Goal: Task Accomplishment & Management: Manage account settings

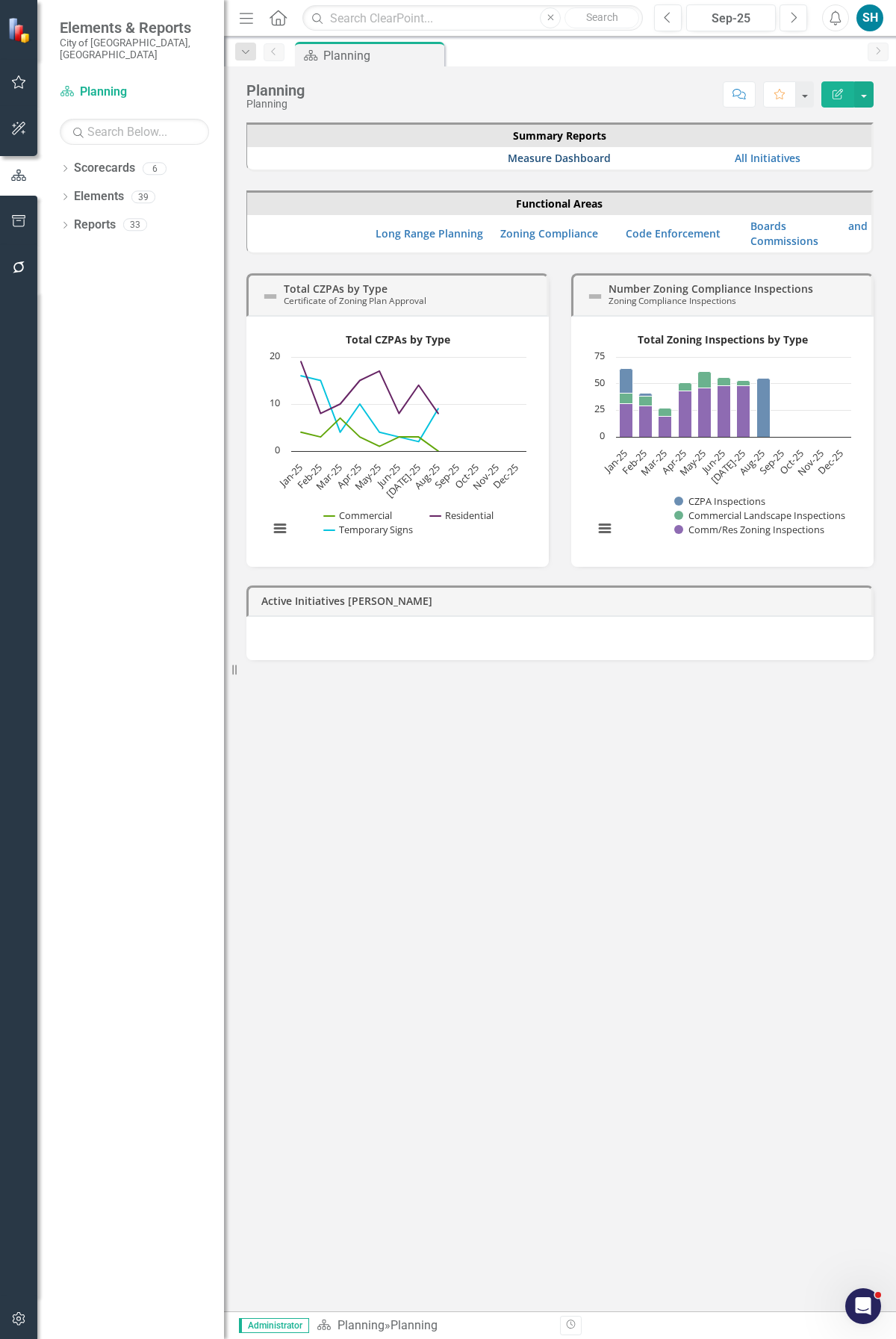
click at [530, 160] on link "Measure Dashboard" at bounding box center [559, 157] width 103 height 14
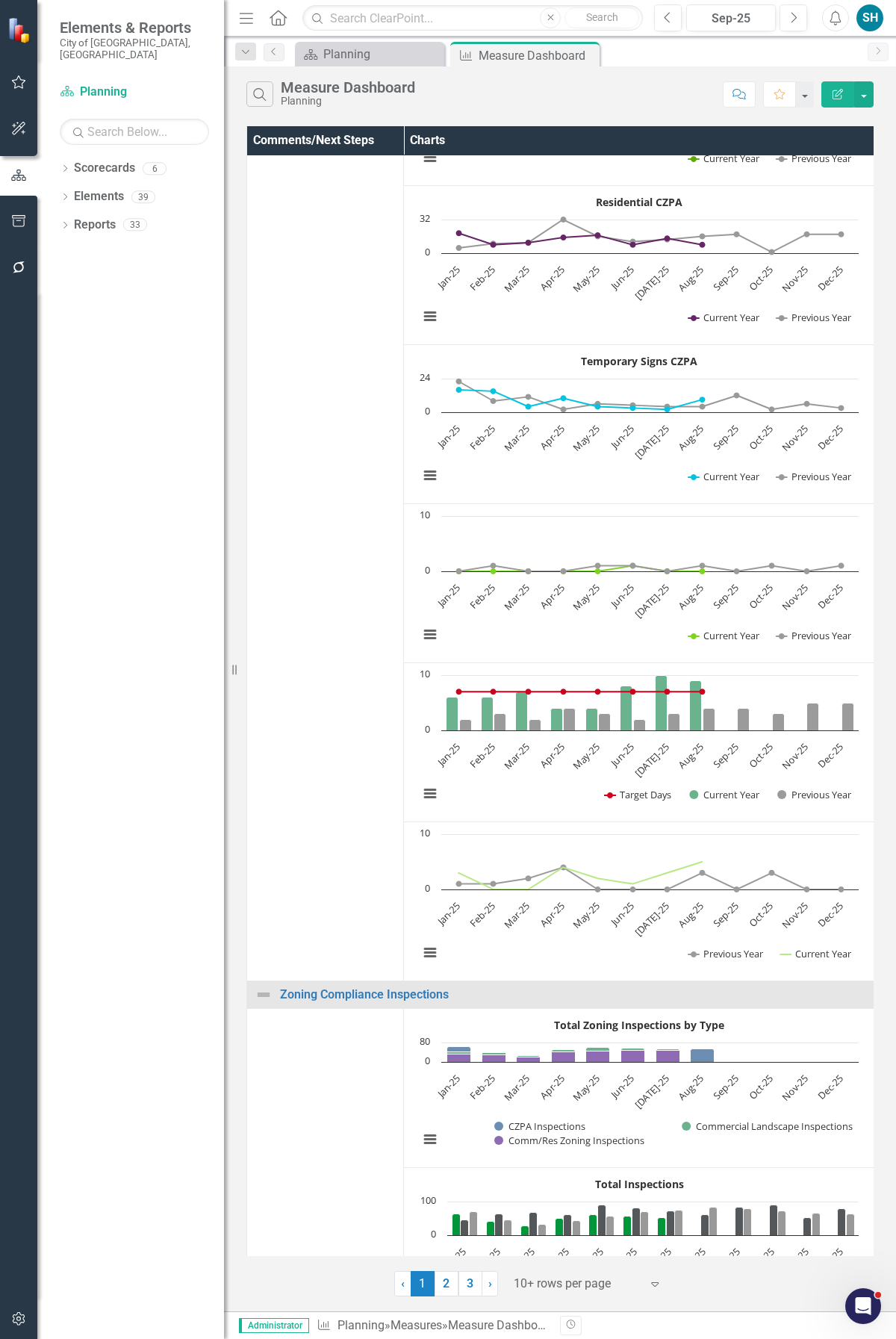
scroll to position [744, 0]
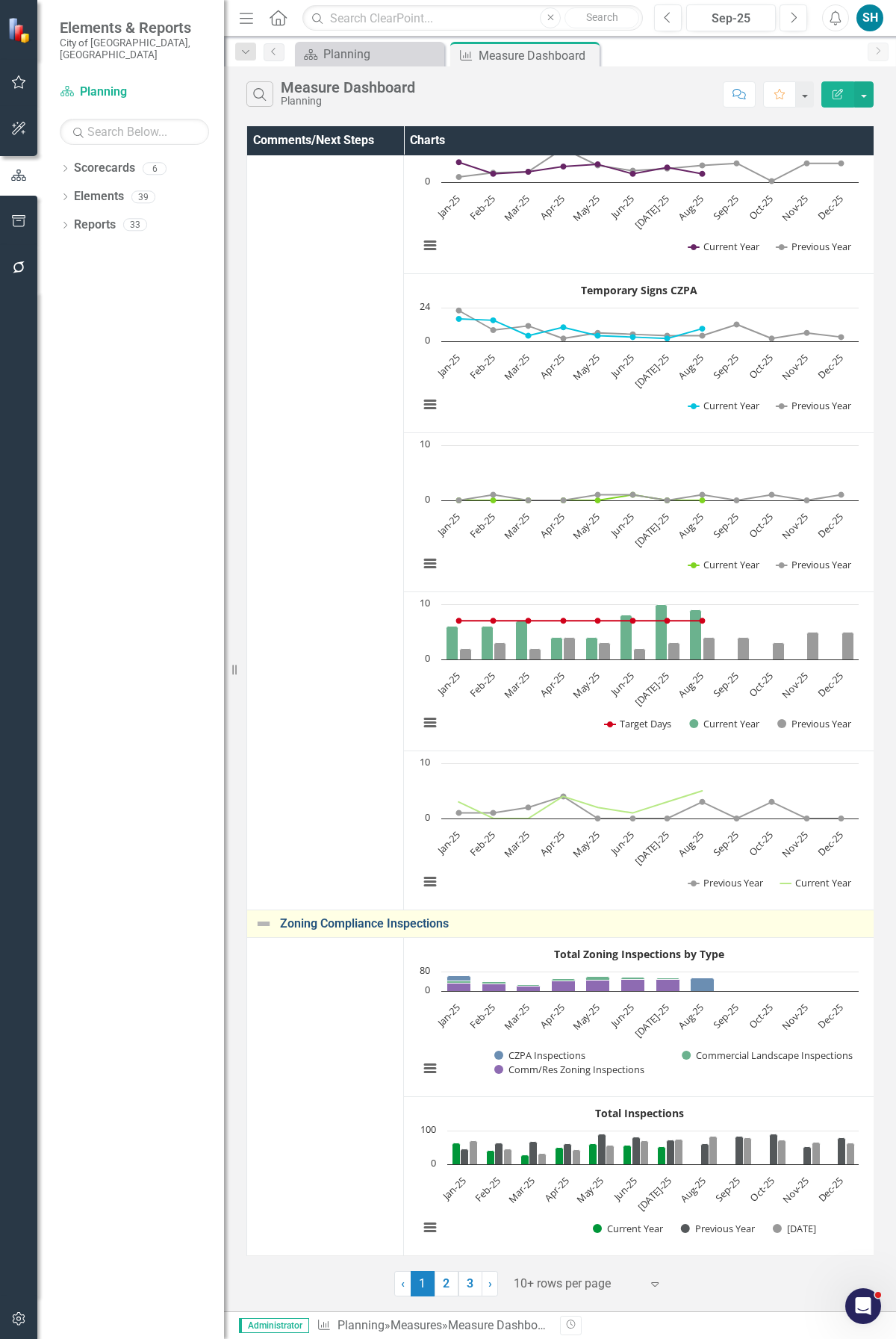
click at [379, 800] on link "Zoning Compliance Inspections" at bounding box center [573, 924] width 586 height 13
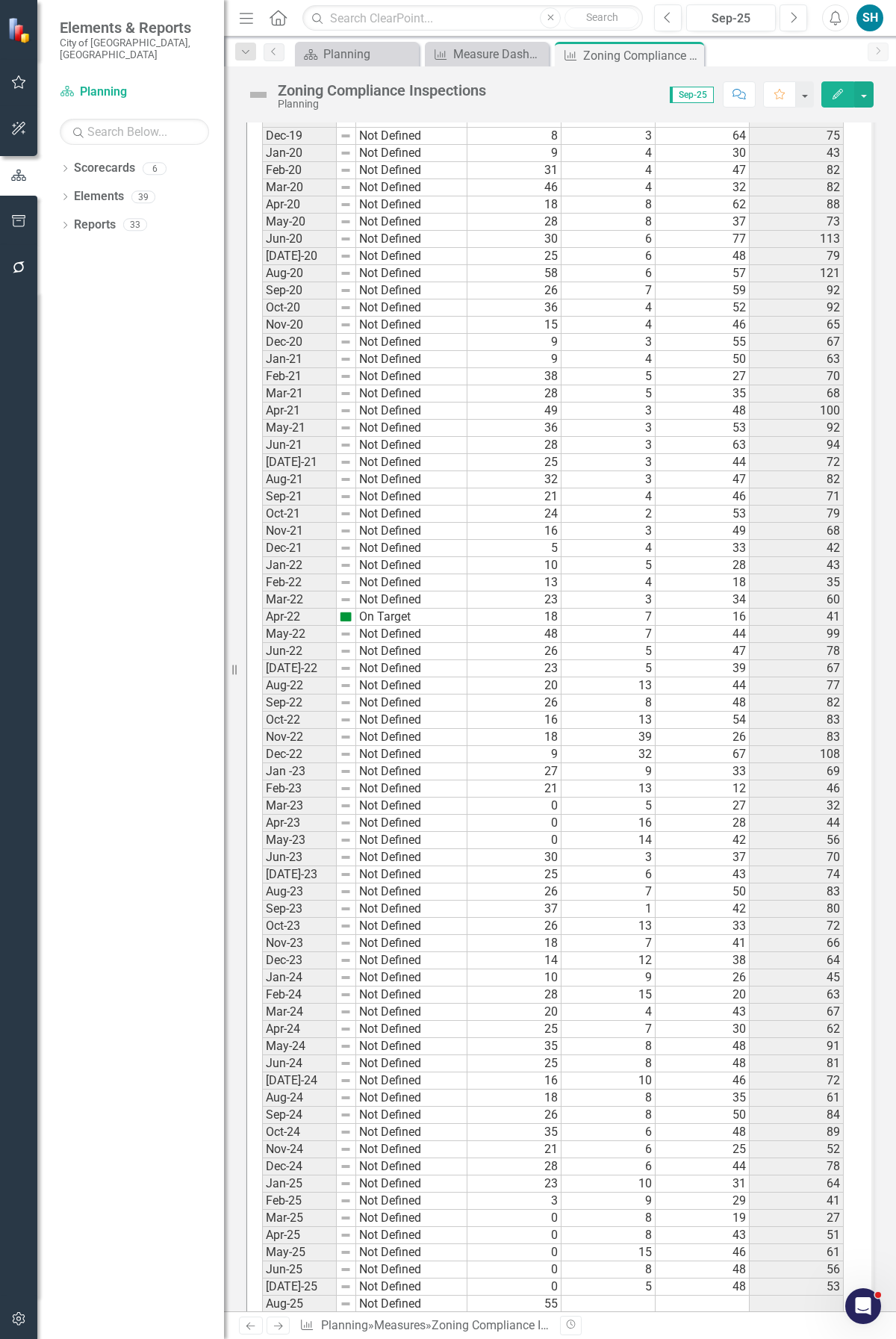
scroll to position [2196, 0]
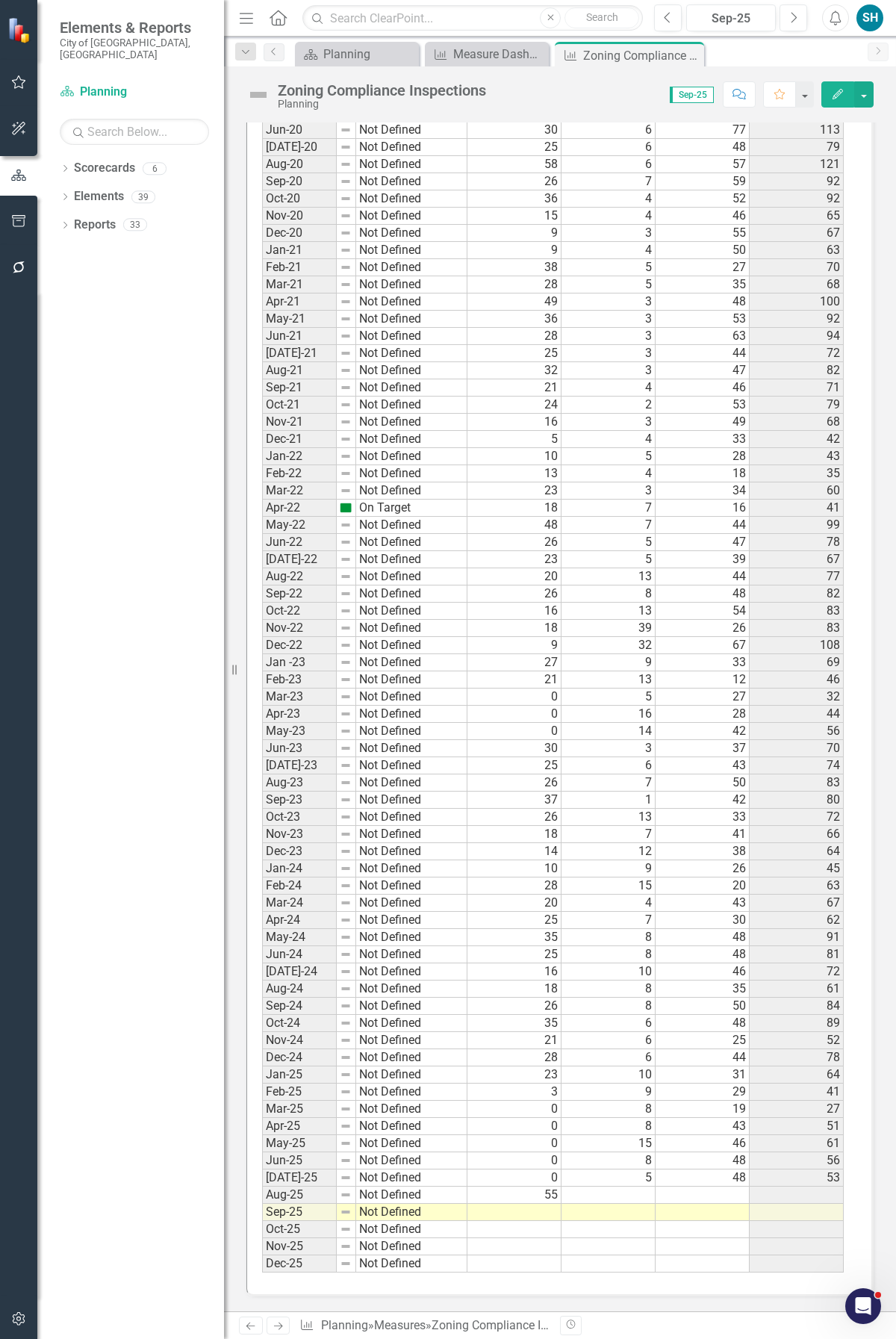
click at [624, 800] on td at bounding box center [608, 1196] width 94 height 17
click at [684, 800] on td at bounding box center [703, 1196] width 94 height 17
type textarea "58"
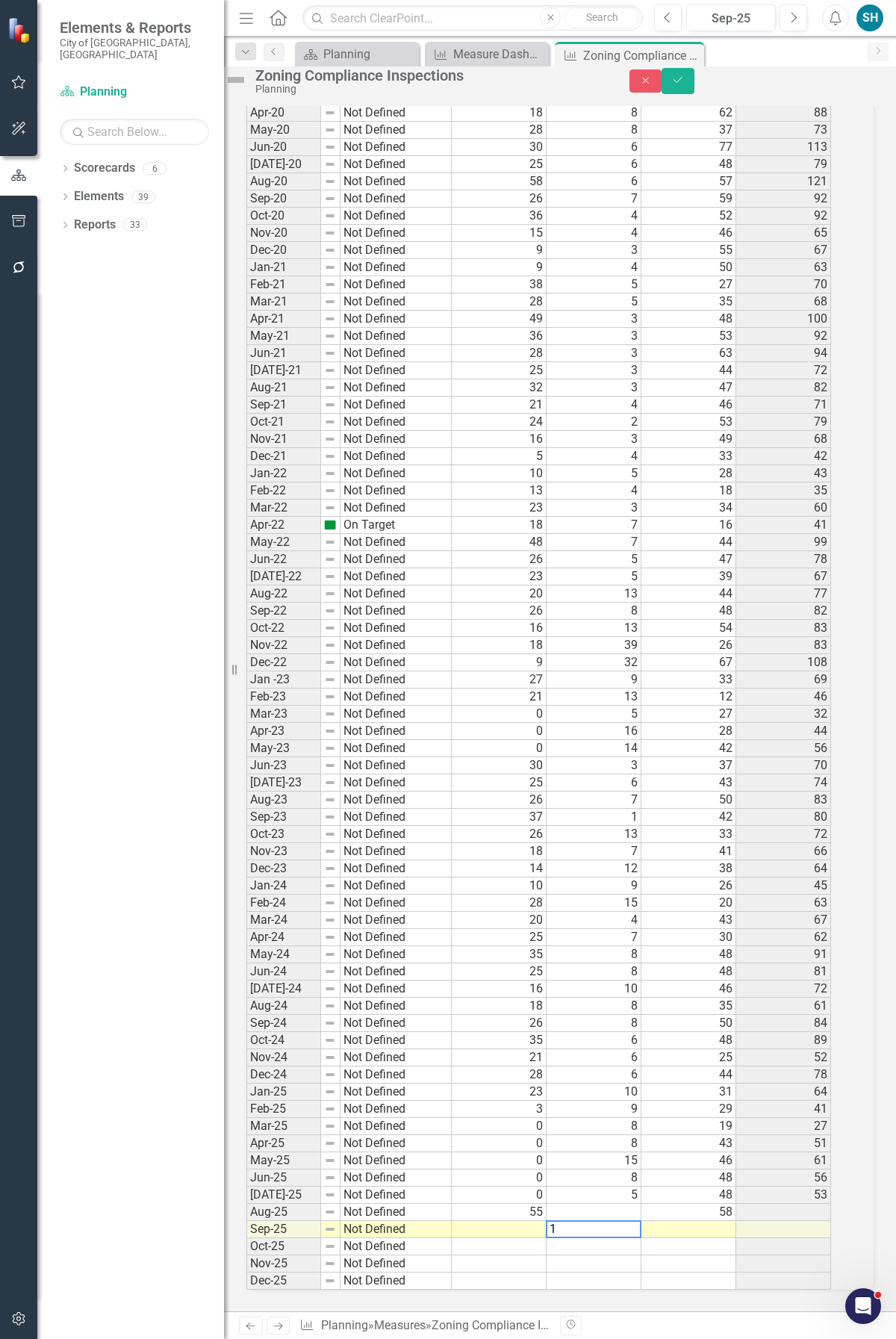
type textarea "16"
